Goal: Communication & Community: Answer question/provide support

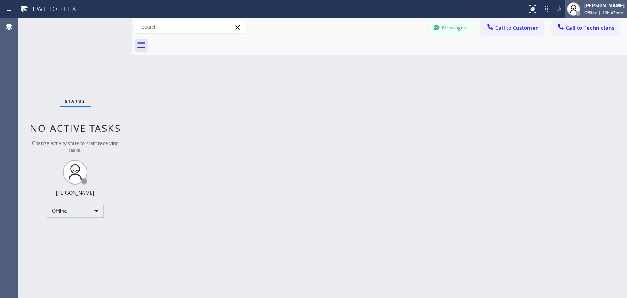
click at [599, 16] on div "[PERSON_NAME] Offline | 18h 47min" at bounding box center [595, 9] width 62 height 18
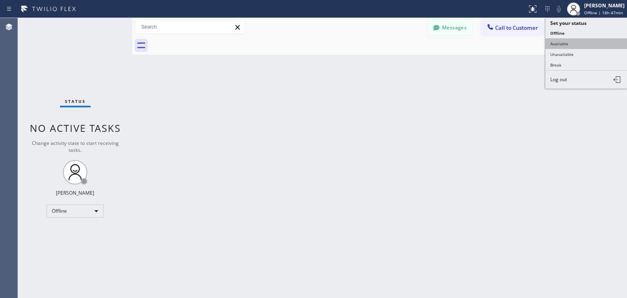
click at [599, 41] on button "Available" at bounding box center [586, 43] width 82 height 11
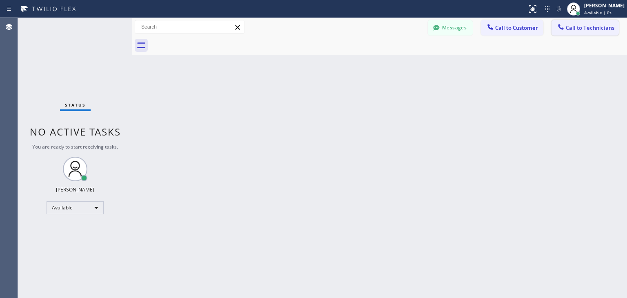
click at [598, 24] on span "Call to Technicians" at bounding box center [589, 27] width 49 height 7
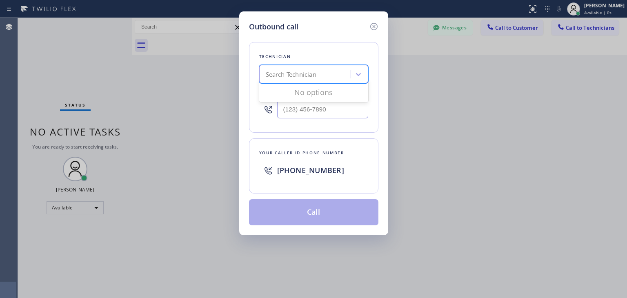
click at [322, 74] on div "Search Technician" at bounding box center [305, 74] width 89 height 14
type input "ф"
type input "[PERSON_NAME]"
click at [332, 93] on div "[PERSON_NAME]" at bounding box center [313, 91] width 109 height 15
type input "[PHONE_NUMBER]"
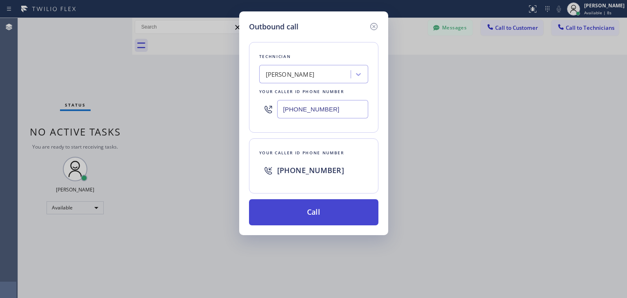
click at [347, 201] on button "Call" at bounding box center [313, 212] width 129 height 26
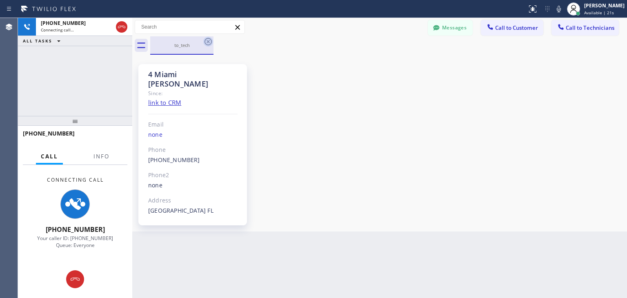
click at [207, 42] on icon at bounding box center [207, 41] width 7 height 7
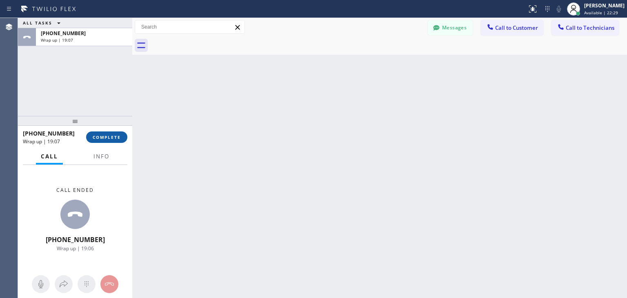
click at [113, 136] on span "COMPLETE" at bounding box center [107, 137] width 28 height 6
click at [431, 32] on div at bounding box center [436, 29] width 10 height 10
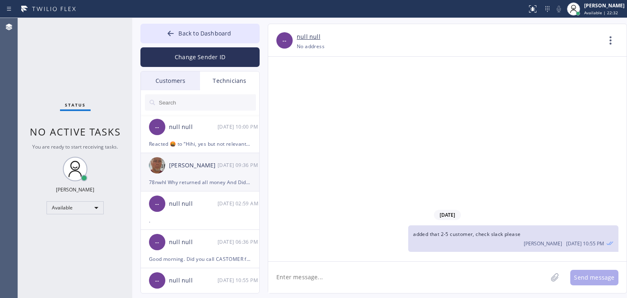
click at [217, 166] on div "08/27 09:36 PM" at bounding box center [238, 164] width 42 height 9
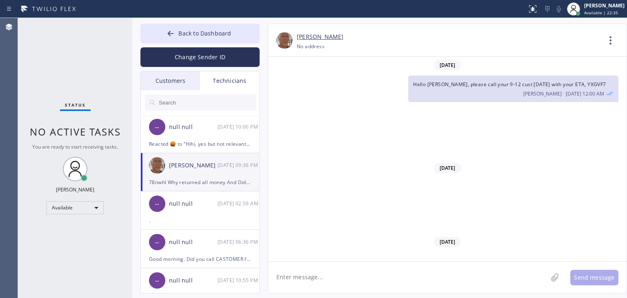
scroll to position [8144, 0]
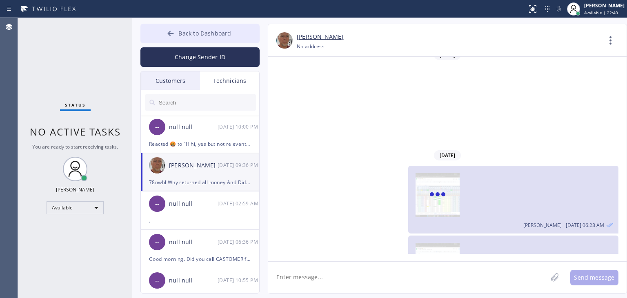
click at [248, 26] on button "Back to Dashboard" at bounding box center [199, 34] width 119 height 20
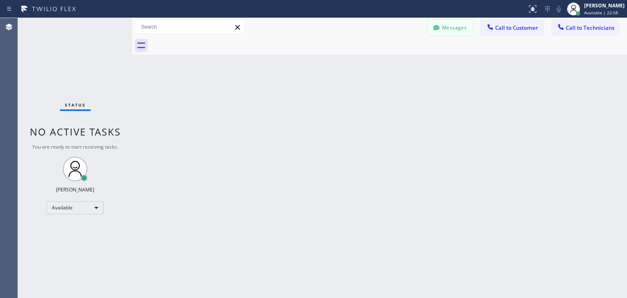
click at [429, 23] on button "Messages" at bounding box center [450, 28] width 45 height 16
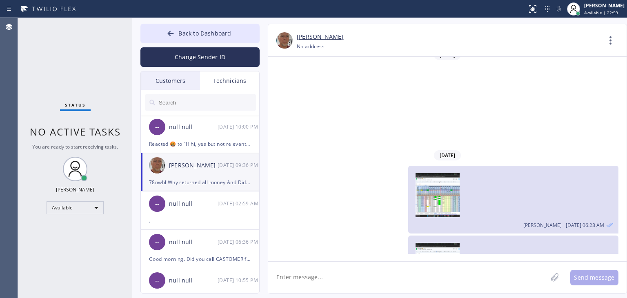
click at [355, 272] on textarea at bounding box center [407, 276] width 279 height 31
type textarea "when should i calculate your paycheck?"
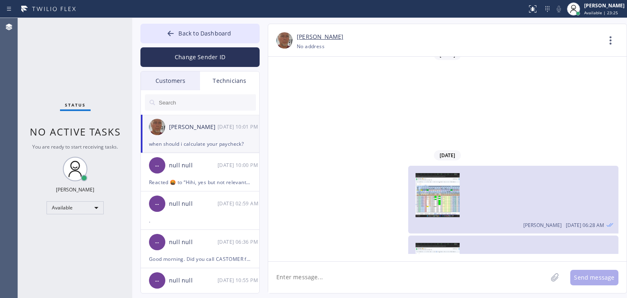
scroll to position [8190, 0]
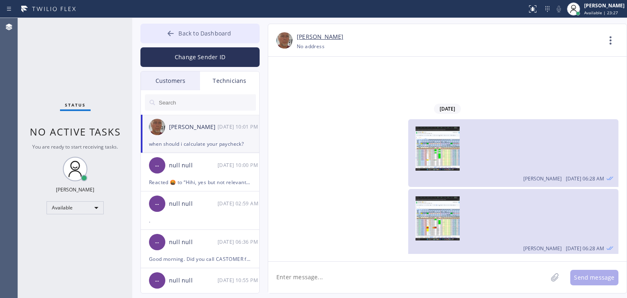
click at [214, 38] on button "Back to Dashboard" at bounding box center [199, 34] width 119 height 20
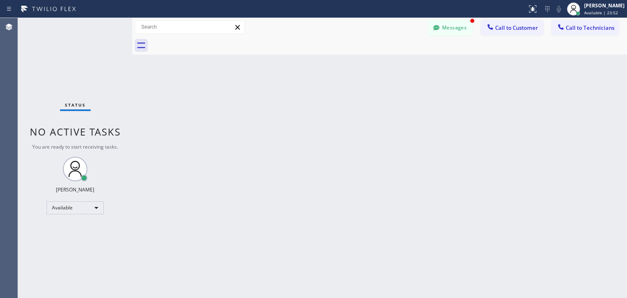
scroll to position [8217, 0]
click at [468, 22] on button "Messages" at bounding box center [450, 28] width 45 height 16
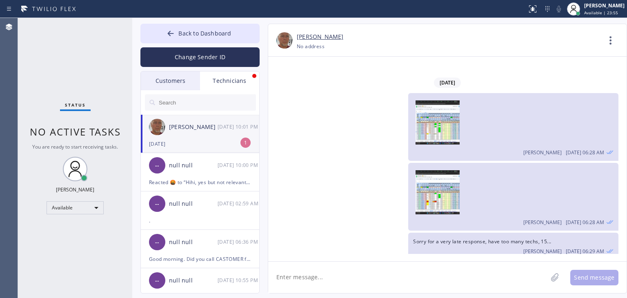
click at [236, 131] on div "Dmitriy Astrakhantsev 09/01 10:01 PM" at bounding box center [200, 127] width 119 height 24
